Goal: Entertainment & Leisure: Consume media (video, audio)

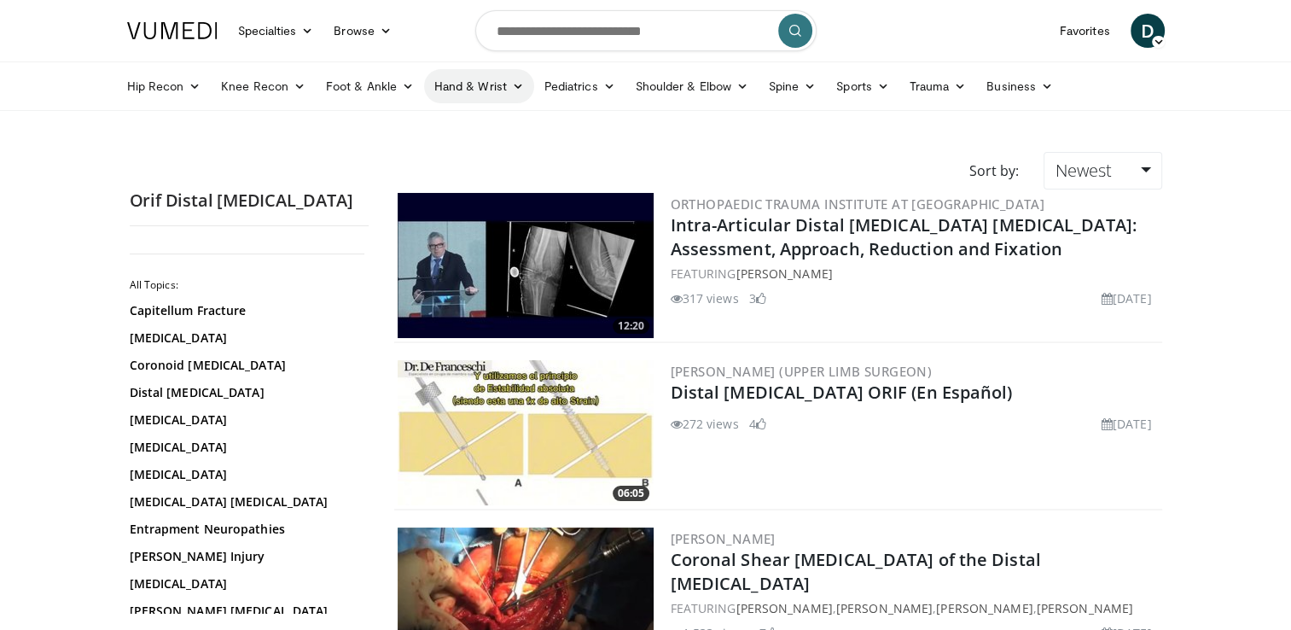
click at [458, 94] on link "Hand & Wrist" at bounding box center [479, 86] width 110 height 34
click at [469, 152] on link "Wrist" at bounding box center [526, 153] width 203 height 27
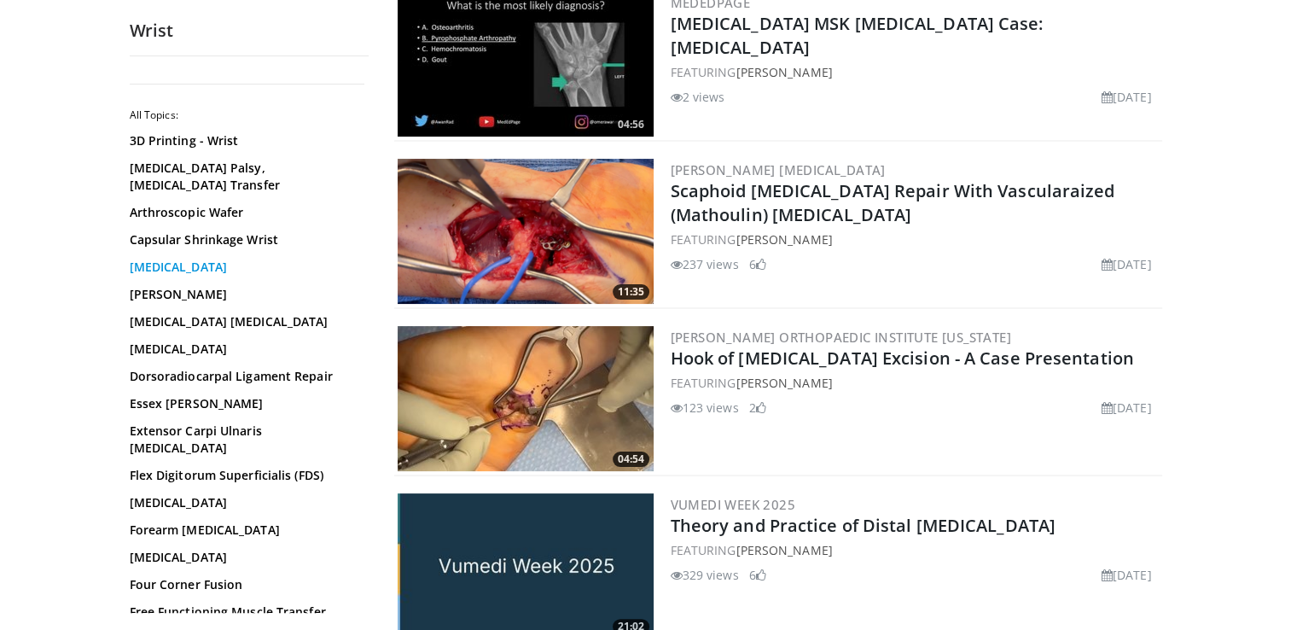
scroll to position [205, 0]
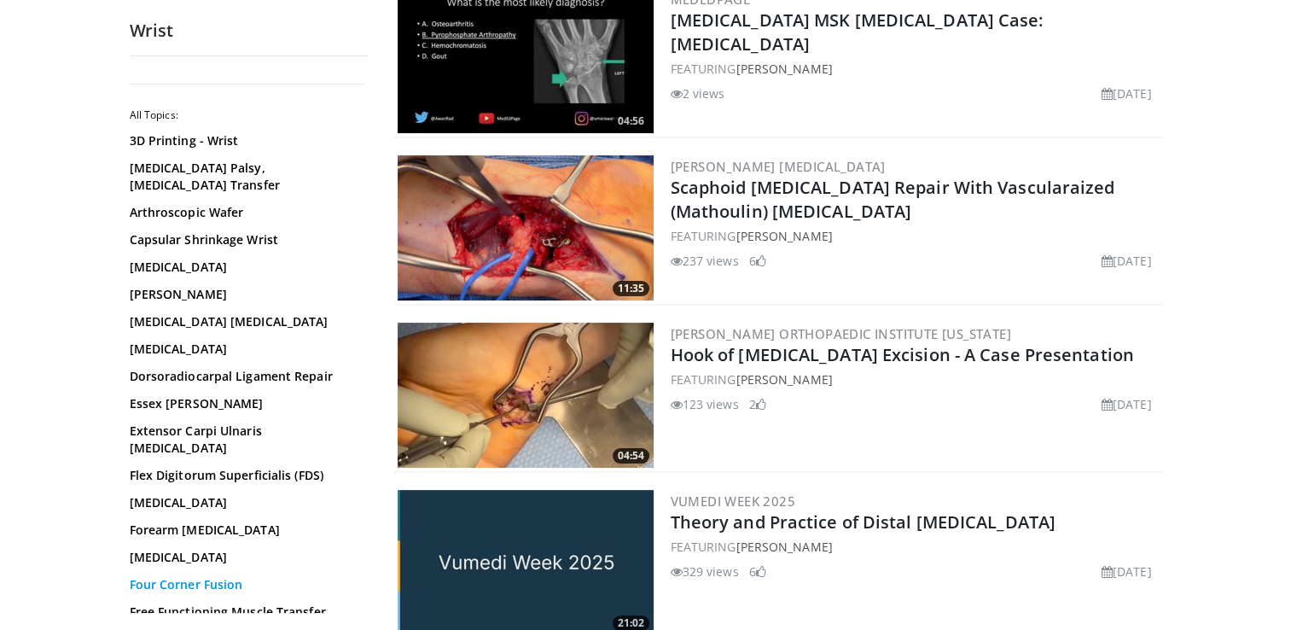
click at [236, 576] on link "Four Corner Fusion" at bounding box center [245, 584] width 230 height 17
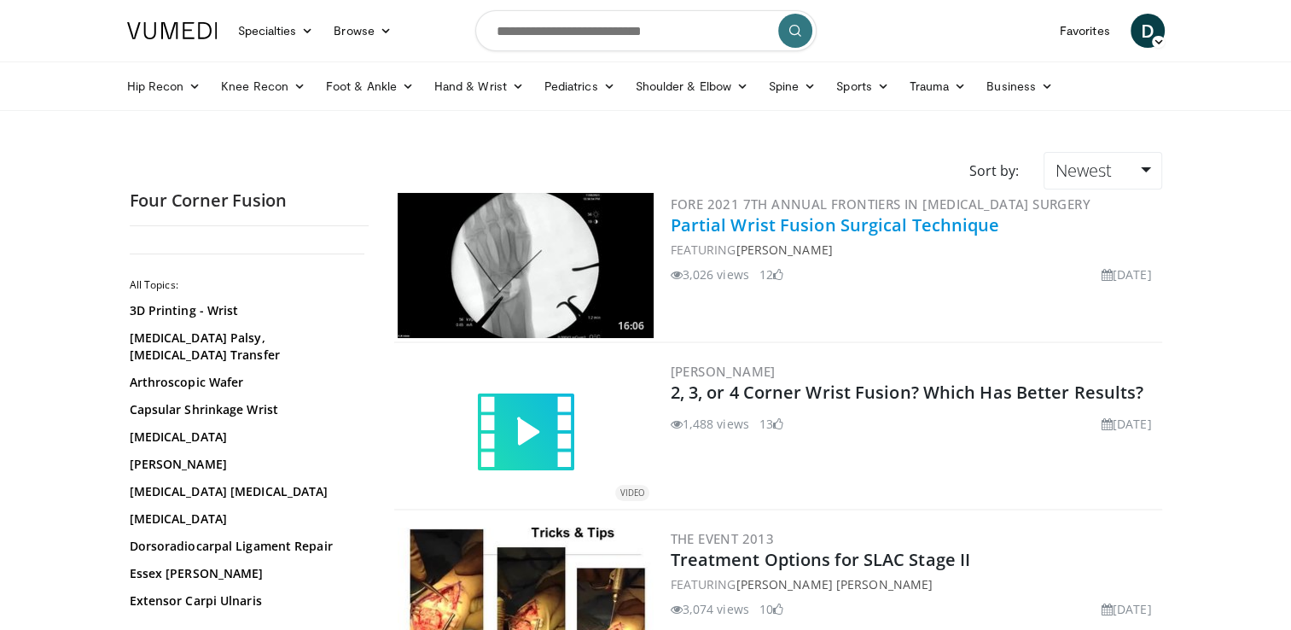
click at [860, 227] on link "Partial Wrist Fusion Surgical Technique" at bounding box center [835, 224] width 329 height 23
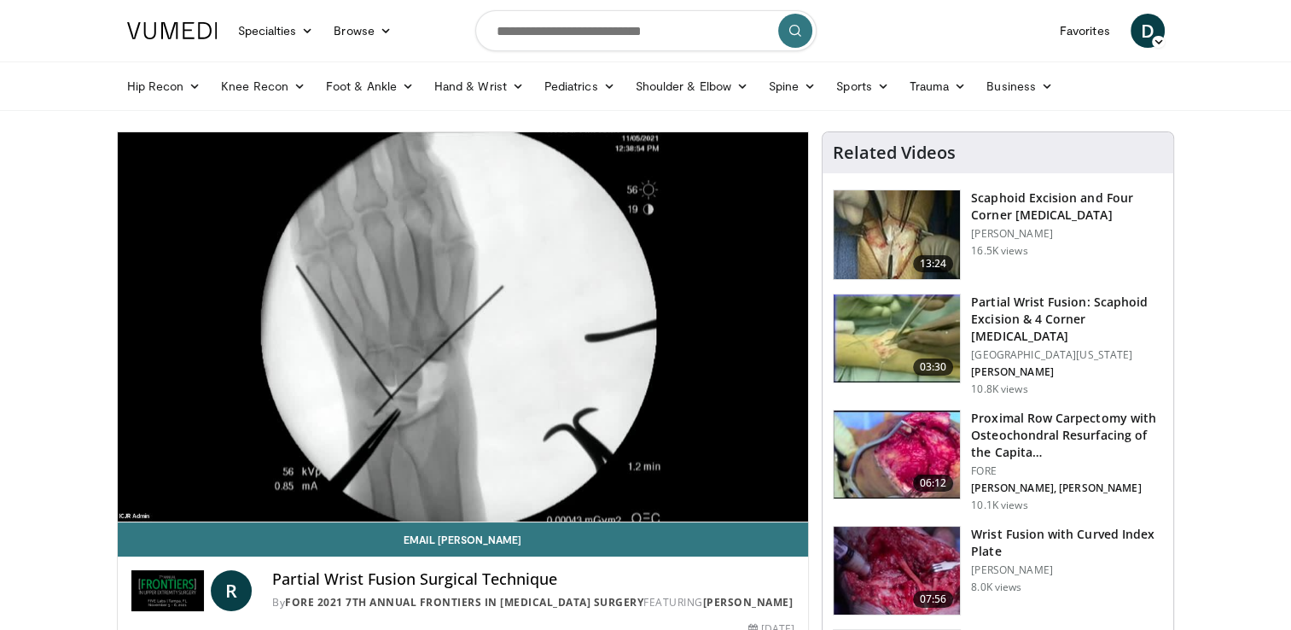
click at [210, 504] on div "10 seconds Tap to unmute" at bounding box center [463, 326] width 691 height 389
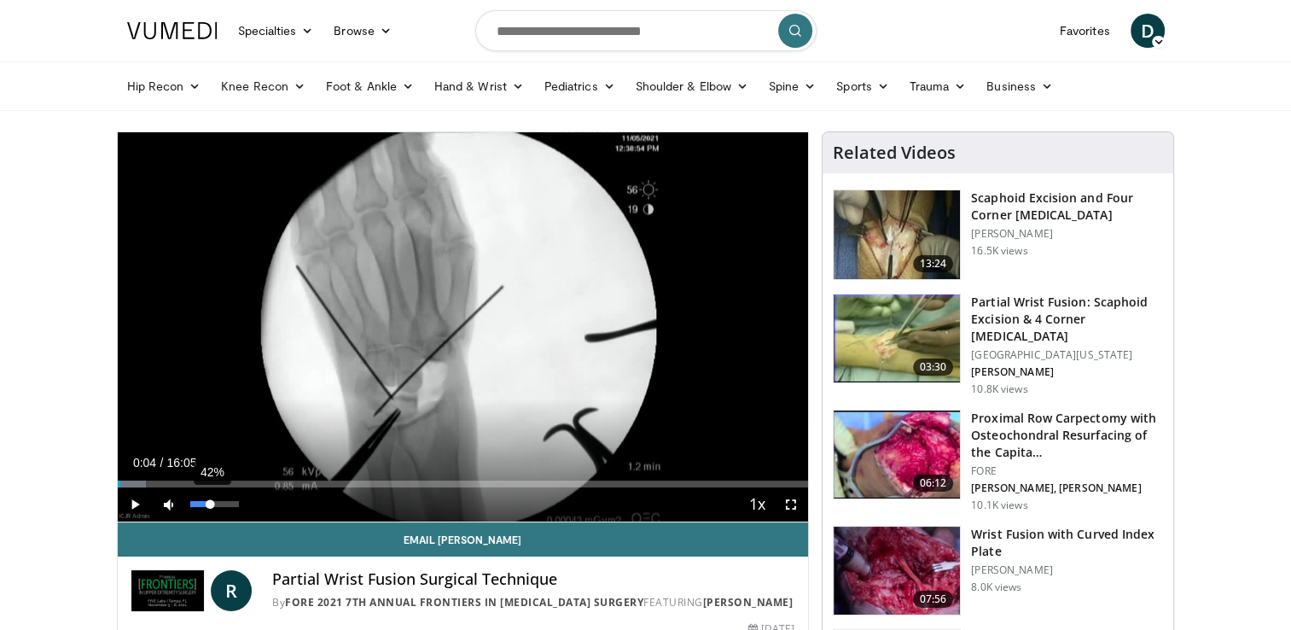
click at [210, 504] on div "42%" at bounding box center [214, 504] width 49 height 6
click at [133, 514] on span "Video Player" at bounding box center [135, 504] width 34 height 34
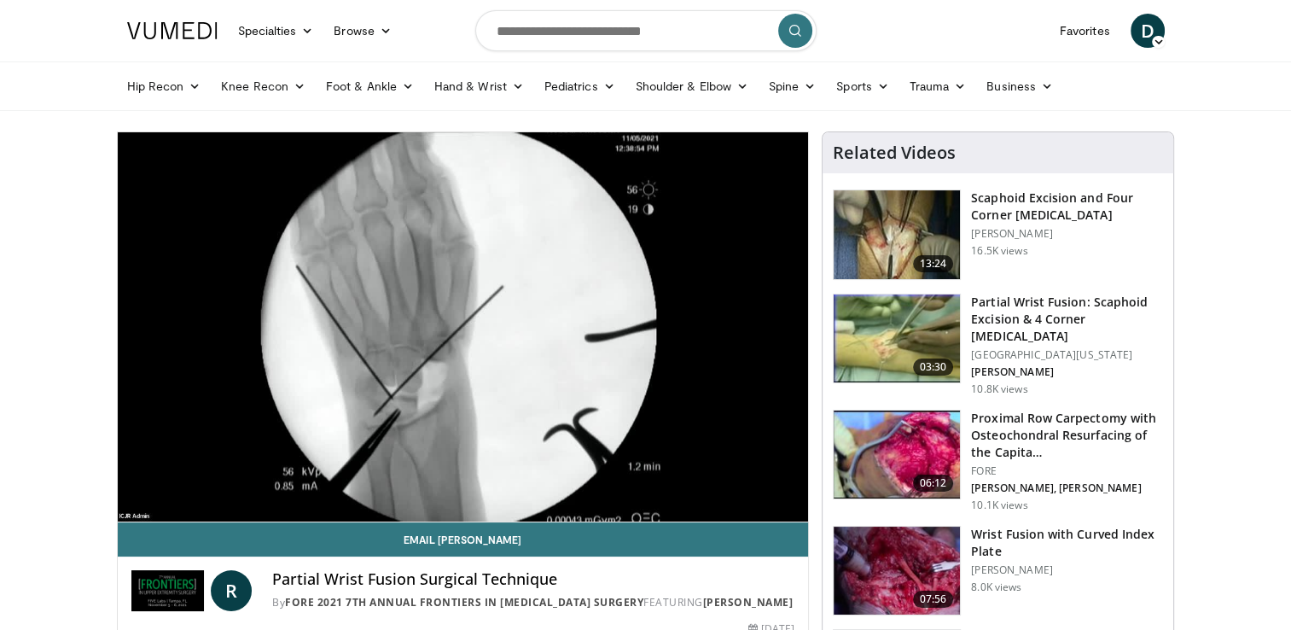
click at [135, 483] on div "10 seconds Tap to unmute" at bounding box center [463, 326] width 691 height 389
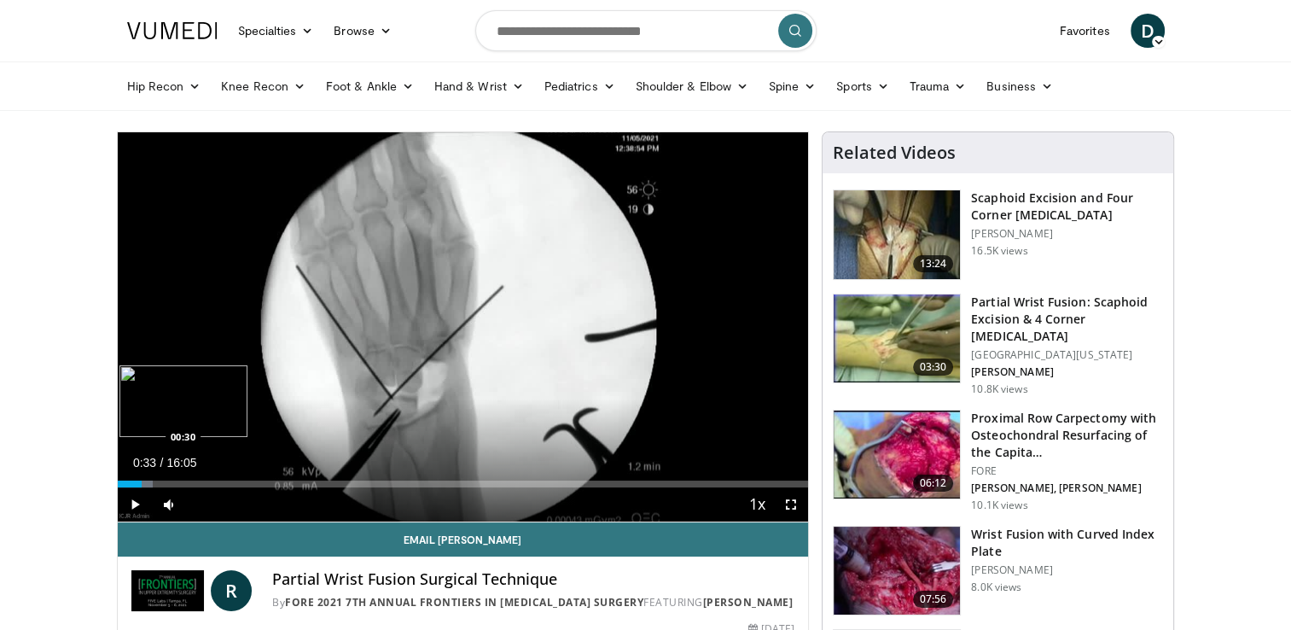
click at [140, 483] on div "Loaded : 5.13% 00:33 00:30" at bounding box center [463, 484] width 691 height 7
click at [797, 504] on span "Video Player" at bounding box center [791, 504] width 34 height 34
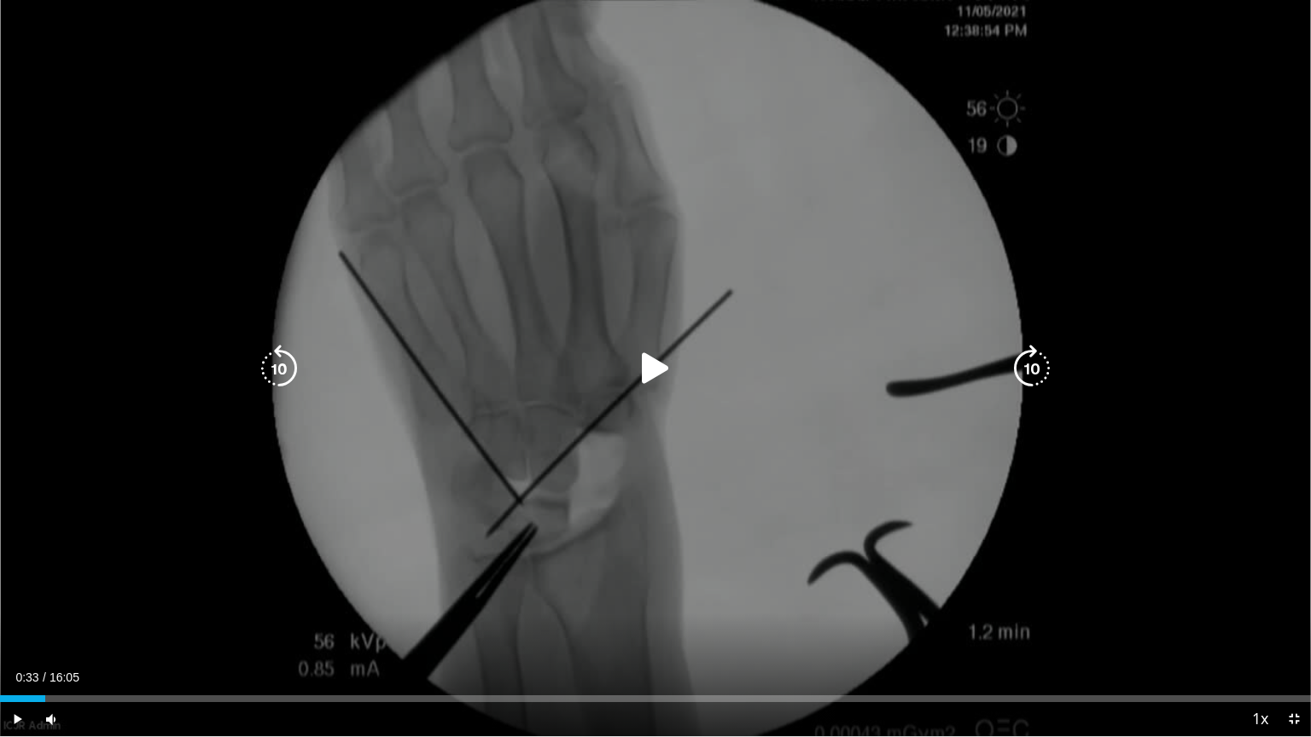
click at [645, 369] on icon "Video Player" at bounding box center [656, 369] width 48 height 48
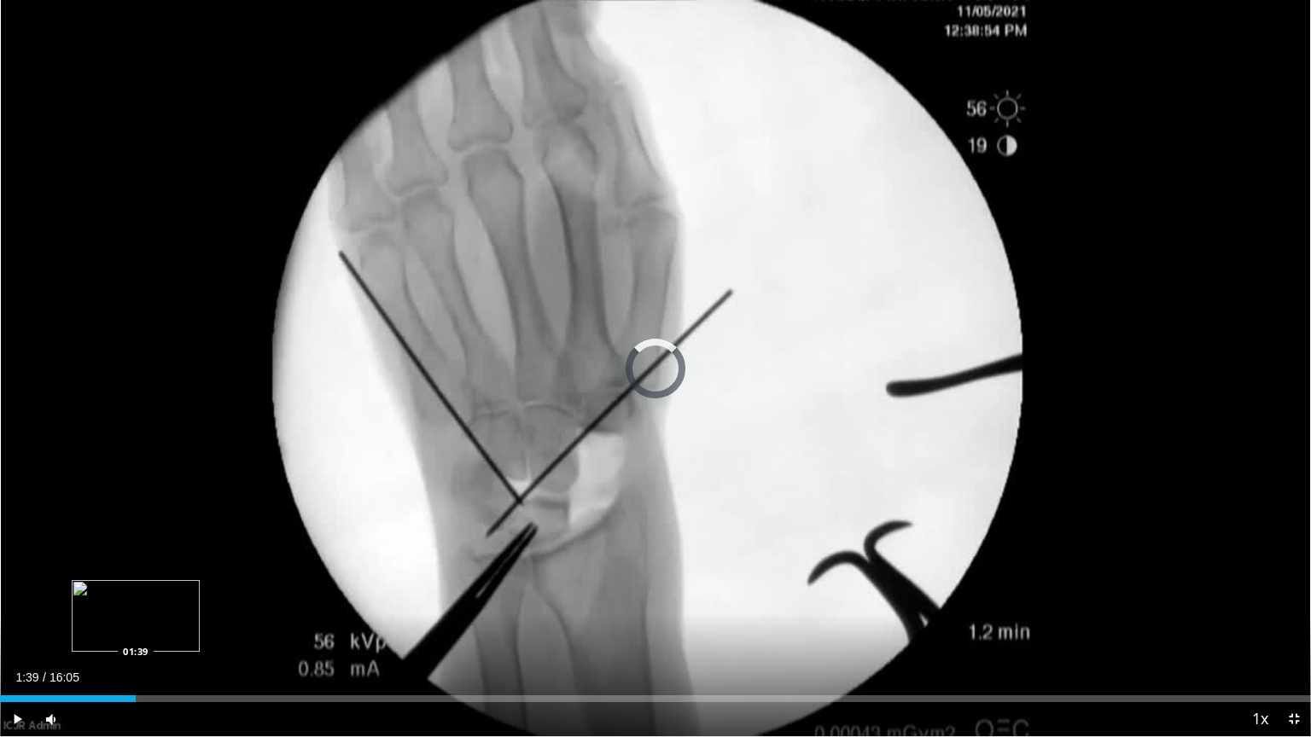
click at [136, 629] on div "Loaded : 0.00% 01:39 01:39" at bounding box center [655, 699] width 1311 height 7
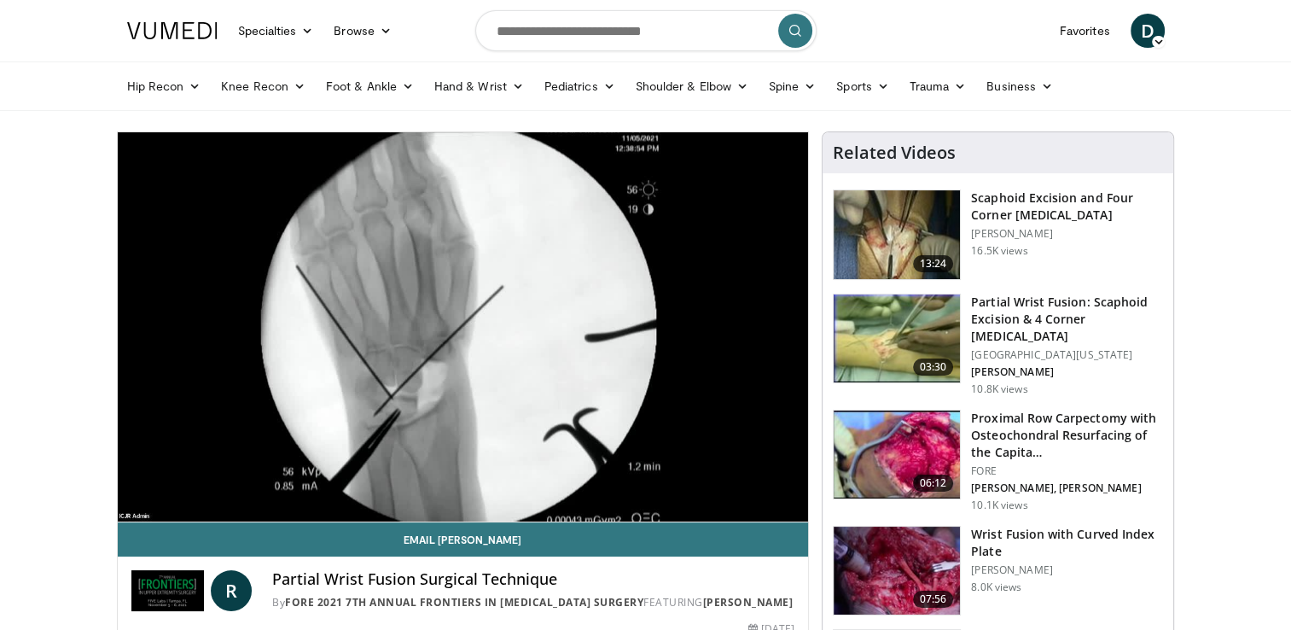
click at [1024, 195] on h3 "Scaphoid Excision and Four Corner Arthrodesis" at bounding box center [1067, 206] width 192 height 34
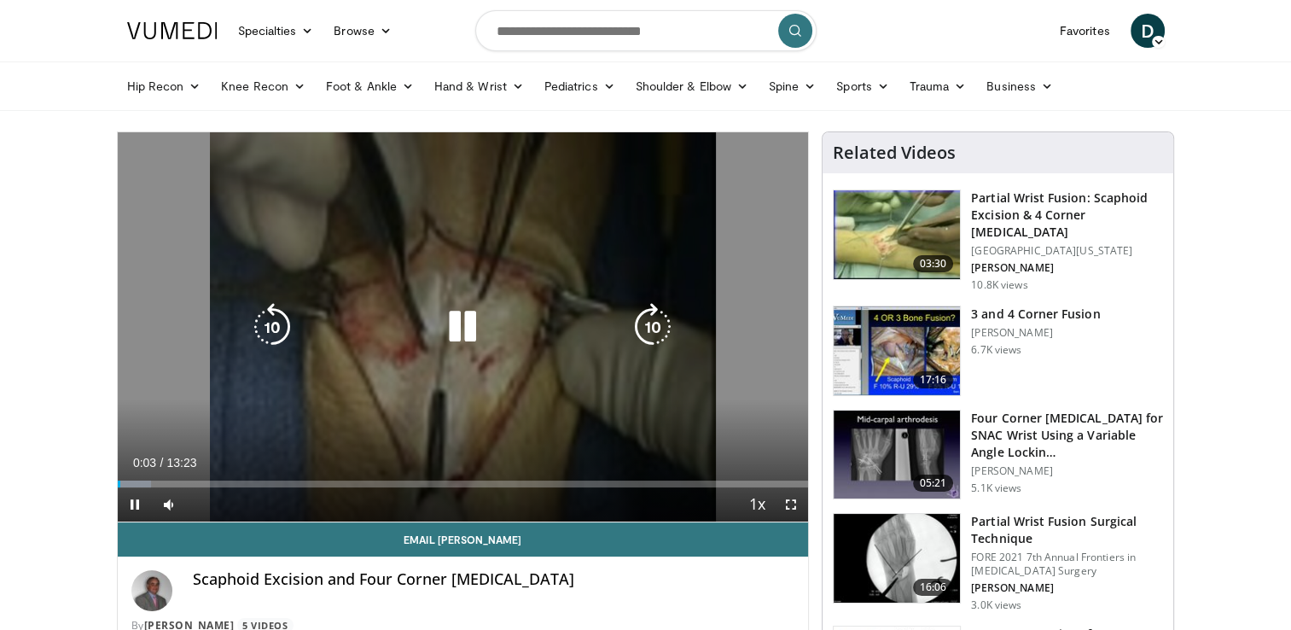
click at [790, 504] on video-js "**********" at bounding box center [463, 327] width 691 height 390
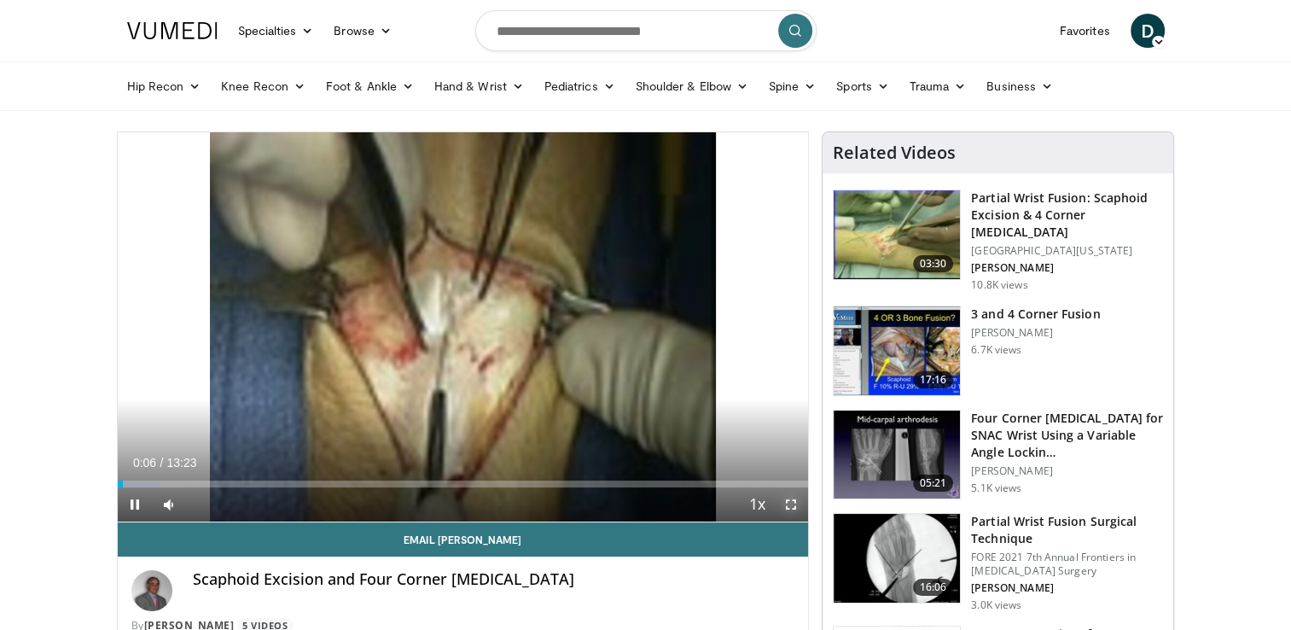
click at [789, 508] on span "Video Player" at bounding box center [791, 504] width 34 height 34
